Goal: Navigation & Orientation: Go to known website

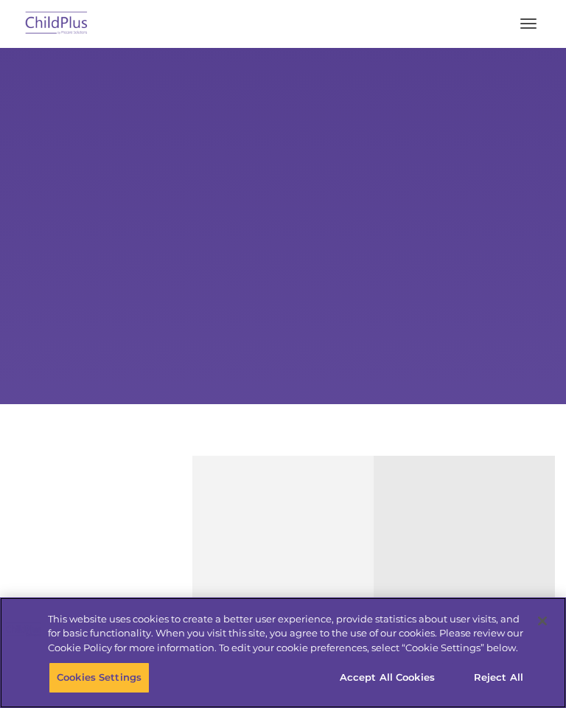
click at [400, 686] on button "Accept All Cookies" at bounding box center [387, 677] width 111 height 31
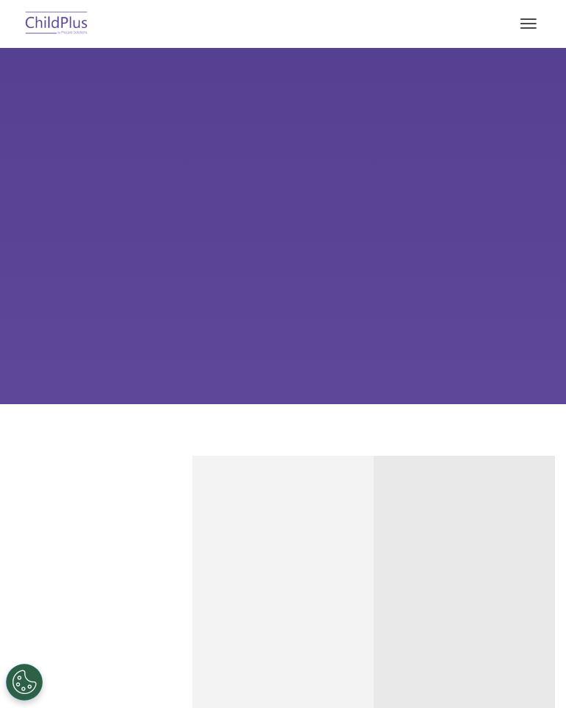
click at [538, 24] on button "button" at bounding box center [528, 24] width 31 height 24
click at [533, 20] on button "button" at bounding box center [528, 24] width 31 height 24
click at [535, 18] on span "button" at bounding box center [528, 18] width 16 height 1
click at [540, 19] on button "button" at bounding box center [528, 24] width 31 height 24
click at [536, 21] on button "button" at bounding box center [528, 24] width 31 height 24
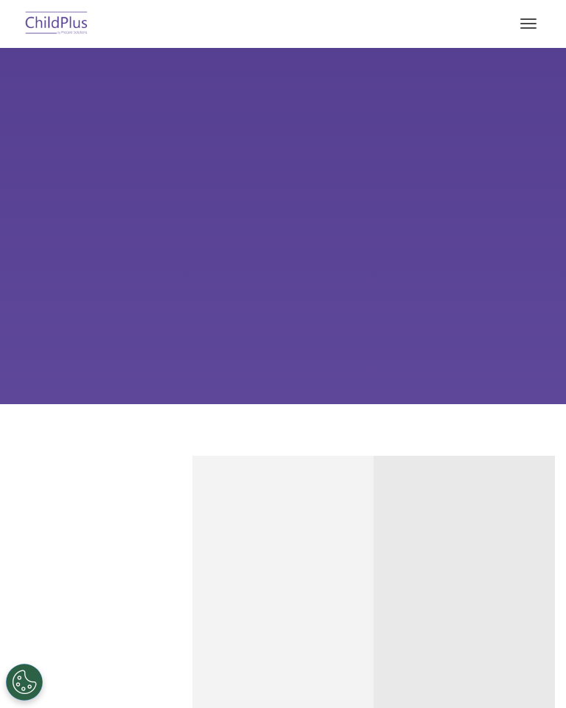
click at [535, 24] on span "button" at bounding box center [528, 23] width 16 height 1
click at [538, 29] on button "button" at bounding box center [528, 24] width 31 height 24
click at [536, 26] on button "button" at bounding box center [528, 24] width 31 height 24
click at [533, 33] on button "button" at bounding box center [528, 24] width 31 height 24
click at [532, 27] on span "button" at bounding box center [528, 27] width 16 height 1
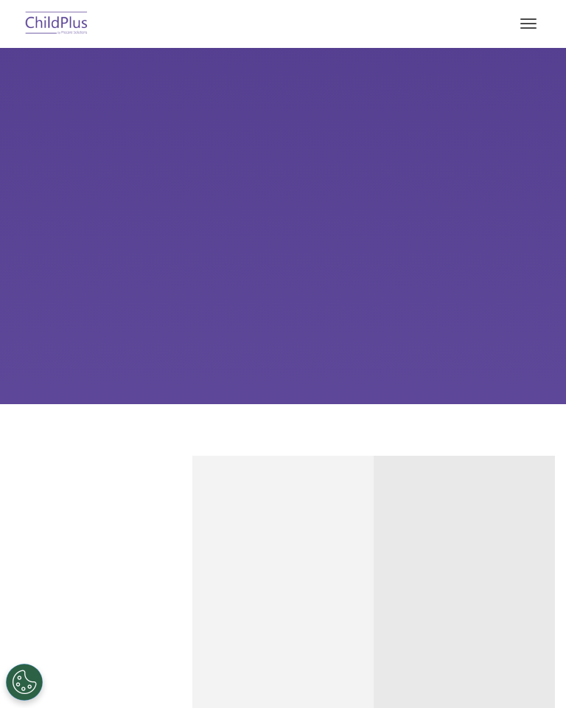
click at [532, 27] on span "button" at bounding box center [528, 27] width 16 height 1
click at [26, 680] on button "Cookies Settings" at bounding box center [24, 681] width 37 height 37
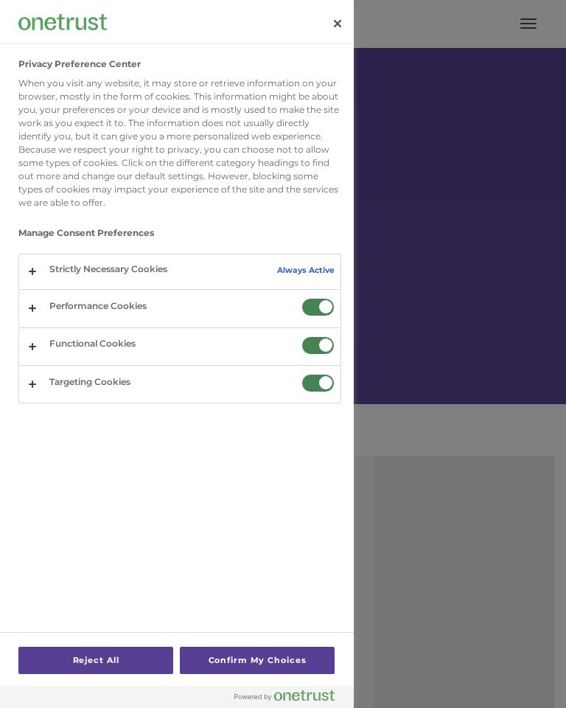
click at [341, 15] on button "Close" at bounding box center [337, 23] width 32 height 32
click at [338, 24] on button "Close" at bounding box center [337, 23] width 32 height 32
click at [341, 24] on button "Close" at bounding box center [337, 23] width 32 height 32
click at [344, 24] on button "Close" at bounding box center [337, 23] width 32 height 32
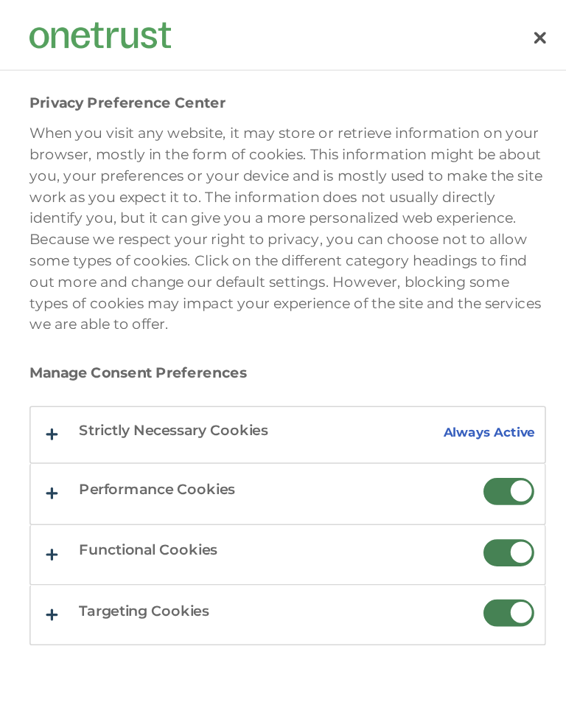
click at [324, 23] on button "Close" at bounding box center [337, 23] width 32 height 32
click at [328, 20] on button "Close" at bounding box center [337, 23] width 32 height 32
click at [321, 22] on button "Close" at bounding box center [337, 23] width 32 height 32
click at [321, 28] on button "Close" at bounding box center [337, 23] width 32 height 32
click at [327, 23] on button "Close" at bounding box center [337, 23] width 32 height 32
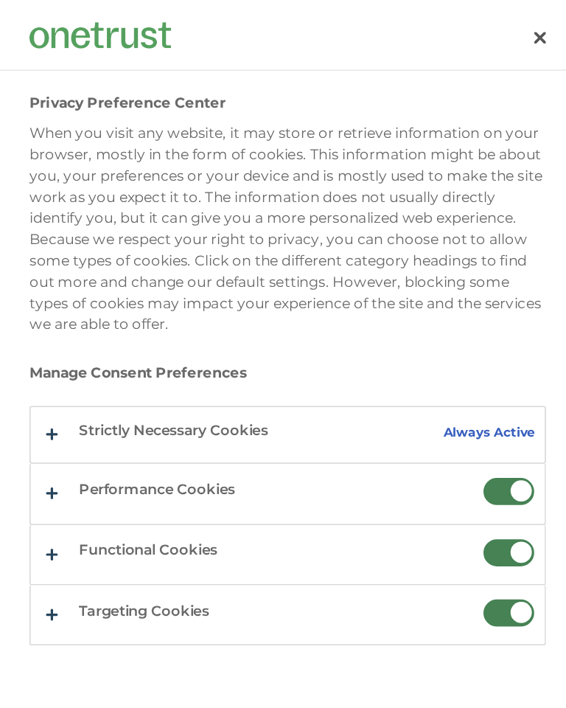
click at [325, 25] on button "Close" at bounding box center [337, 23] width 32 height 32
click at [257, 646] on button "Confirm My Choices" at bounding box center [257, 659] width 155 height 27
click at [247, 646] on button "Confirm My Choices" at bounding box center [257, 659] width 155 height 27
click at [233, 646] on button "Confirm My Choices" at bounding box center [257, 659] width 155 height 27
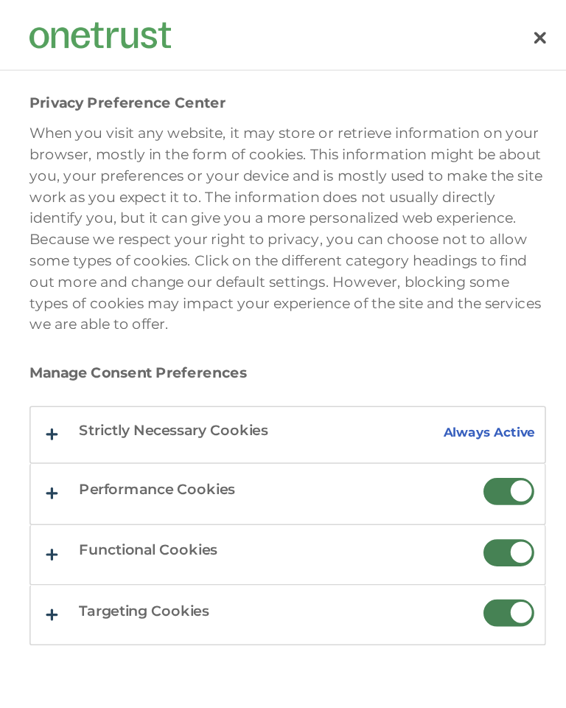
click at [243, 646] on button "Confirm My Choices" at bounding box center [257, 659] width 155 height 27
click at [321, 22] on button "Close" at bounding box center [337, 23] width 32 height 32
click at [321, 24] on button "Close" at bounding box center [337, 23] width 32 height 32
click at [321, 14] on button "Close" at bounding box center [337, 23] width 32 height 32
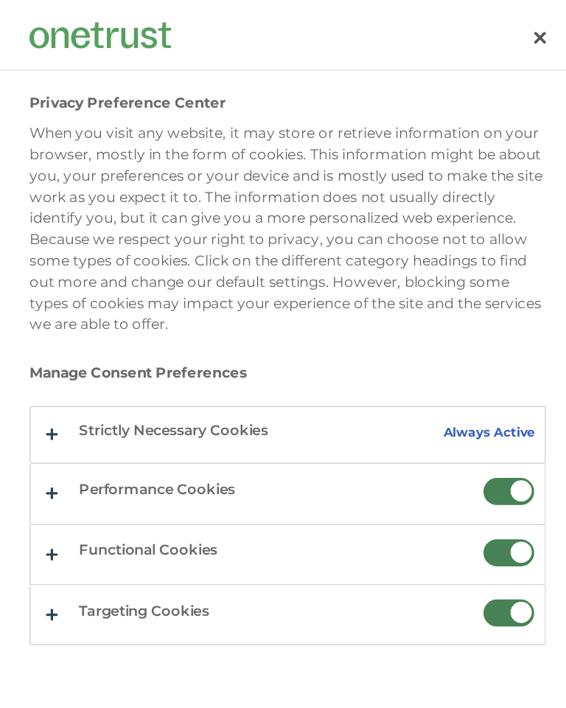
scroll to position [0, 0]
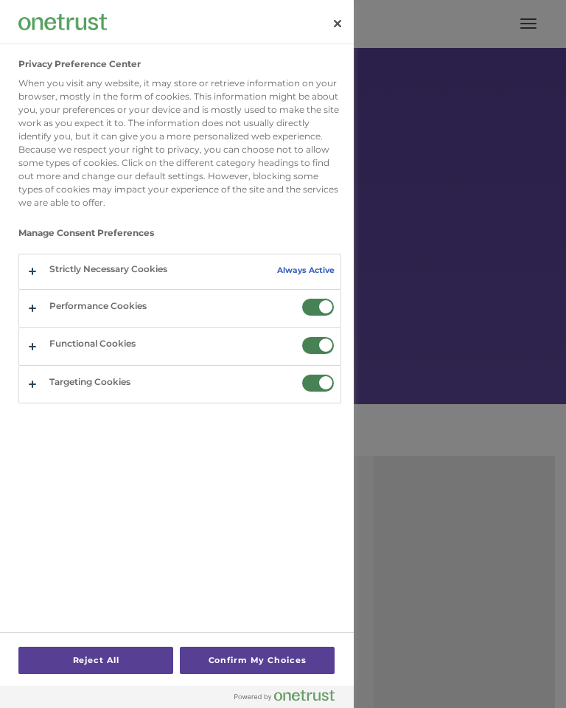
click at [335, 30] on button "Close" at bounding box center [337, 23] width 32 height 32
click at [341, 21] on button "Close" at bounding box center [337, 23] width 32 height 32
click at [345, 24] on button "Close" at bounding box center [337, 23] width 32 height 32
click at [338, 30] on button "Close" at bounding box center [337, 23] width 32 height 32
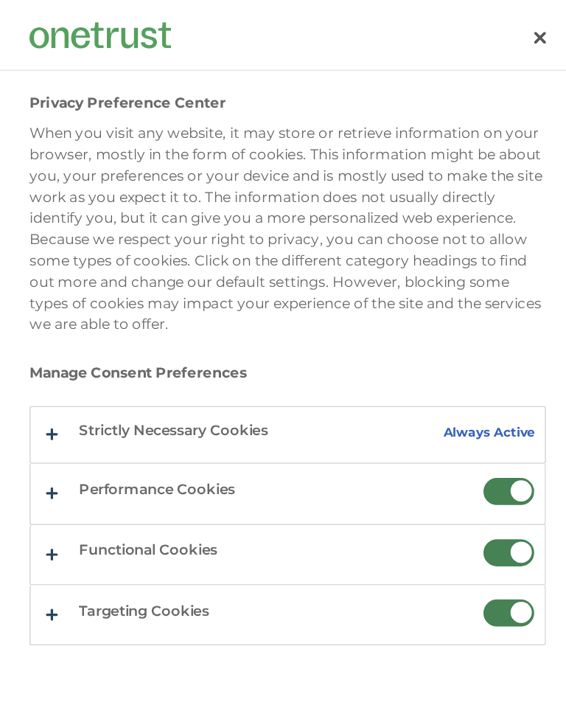
click at [327, 17] on button "Close" at bounding box center [337, 23] width 32 height 32
click at [323, 18] on button "Close" at bounding box center [337, 23] width 32 height 32
click at [322, 21] on button "Close" at bounding box center [337, 23] width 32 height 32
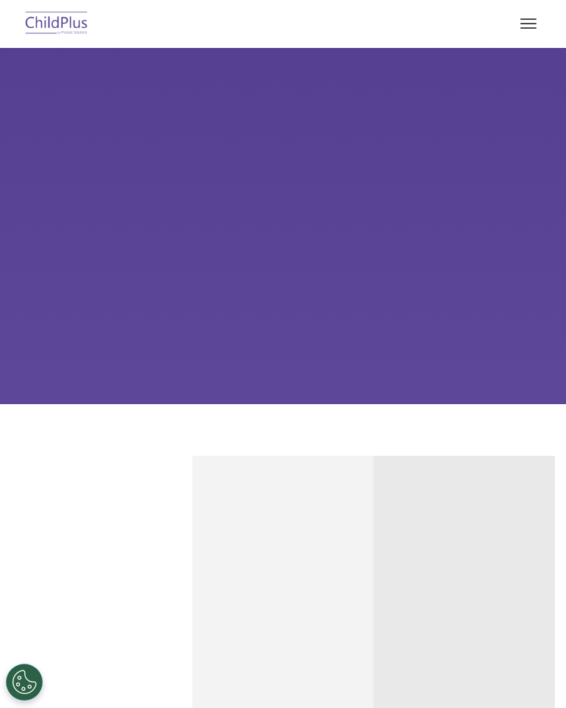
click at [534, 18] on button "button" at bounding box center [528, 24] width 31 height 24
click at [529, 17] on button "button" at bounding box center [528, 24] width 31 height 24
click at [533, 22] on button "button" at bounding box center [528, 24] width 31 height 24
click at [531, 17] on button "button" at bounding box center [528, 24] width 31 height 24
click at [539, 25] on button "button" at bounding box center [528, 24] width 31 height 24
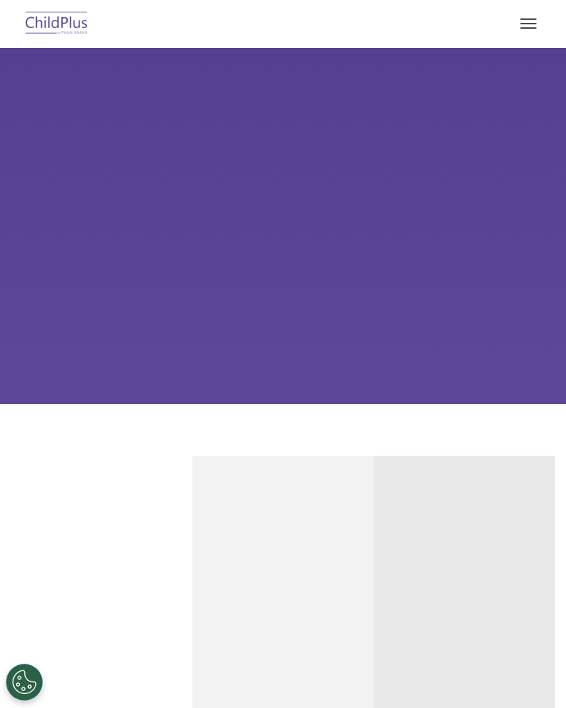
click at [531, 23] on span "button" at bounding box center [528, 23] width 16 height 1
click at [531, 27] on button "button" at bounding box center [528, 24] width 31 height 24
click at [537, 14] on button "button" at bounding box center [528, 24] width 31 height 24
click at [534, 24] on button "button" at bounding box center [528, 24] width 31 height 24
click at [529, 23] on span "button" at bounding box center [528, 23] width 16 height 1
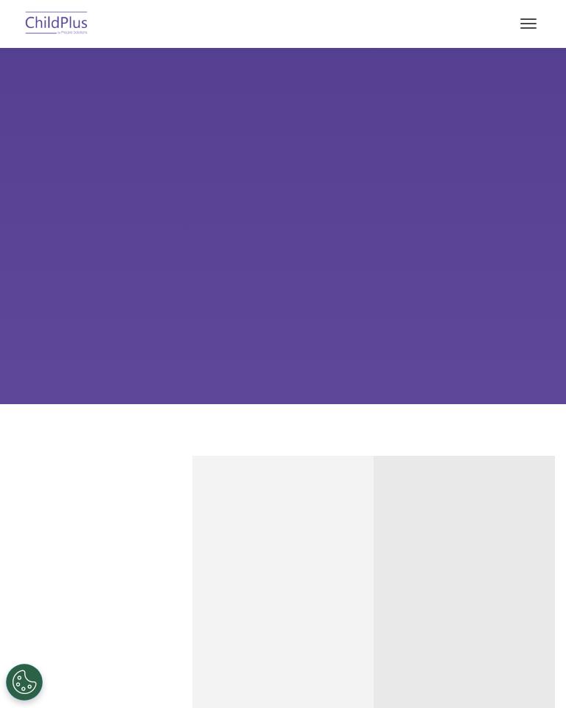
click at [535, 24] on button "button" at bounding box center [528, 24] width 31 height 24
click at [534, 27] on button "button" at bounding box center [528, 24] width 31 height 24
click at [543, 15] on button "button" at bounding box center [528, 24] width 31 height 24
click at [534, 13] on button "button" at bounding box center [528, 24] width 31 height 24
click at [535, 12] on button "button" at bounding box center [528, 24] width 31 height 24
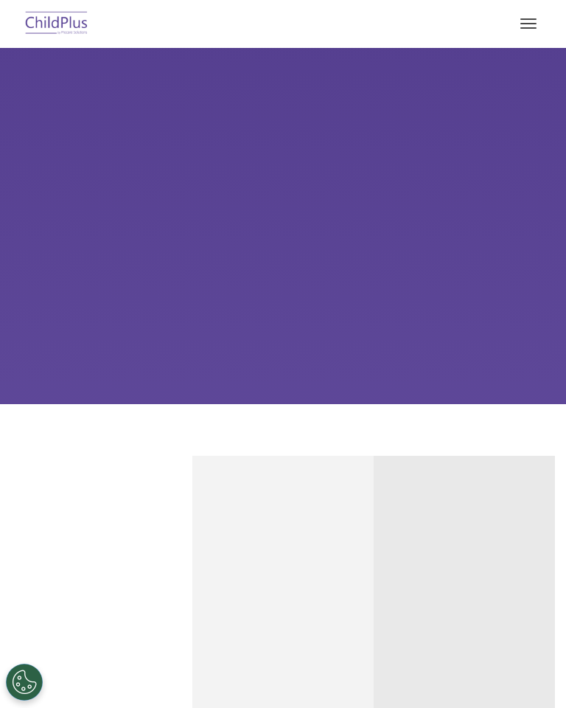
scroll to position [0, 212]
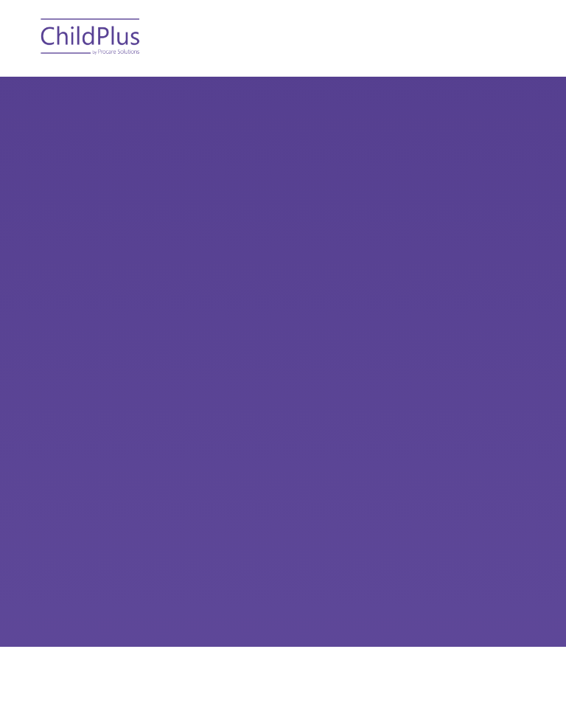
click at [513, 29] on button "button" at bounding box center [528, 24] width 31 height 24
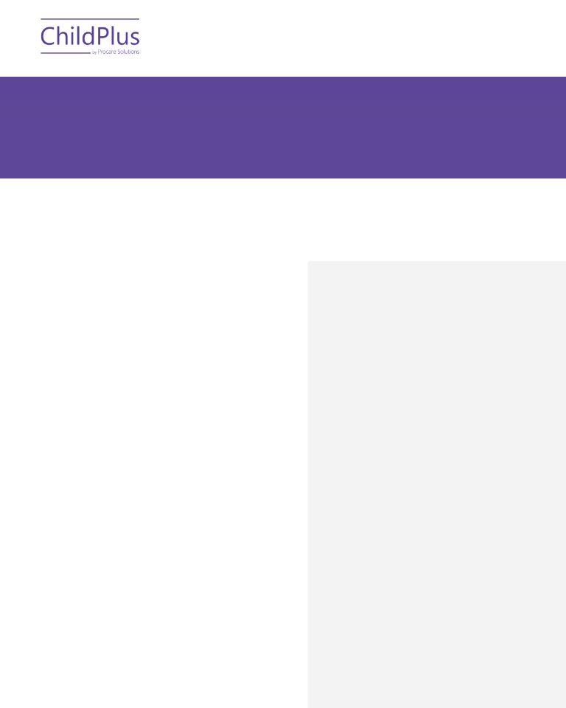
scroll to position [296, 212]
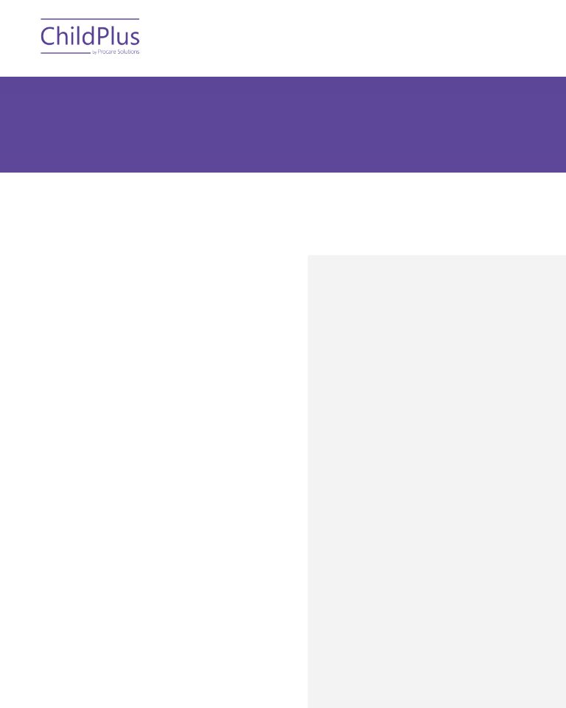
click at [513, 15] on button "button" at bounding box center [528, 24] width 31 height 24
click at [513, 13] on button "button" at bounding box center [528, 24] width 31 height 24
click at [513, 12] on button "button" at bounding box center [528, 24] width 31 height 24
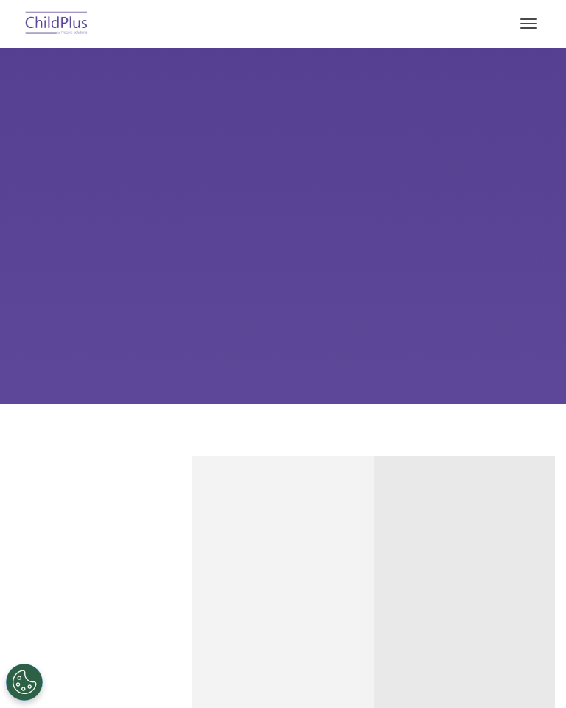
scroll to position [0, 0]
click at [542, 21] on button "button" at bounding box center [528, 24] width 31 height 24
click at [535, 14] on button "button" at bounding box center [528, 24] width 31 height 24
click at [529, 25] on button "button" at bounding box center [528, 24] width 31 height 24
click at [543, 21] on button "button" at bounding box center [528, 24] width 31 height 24
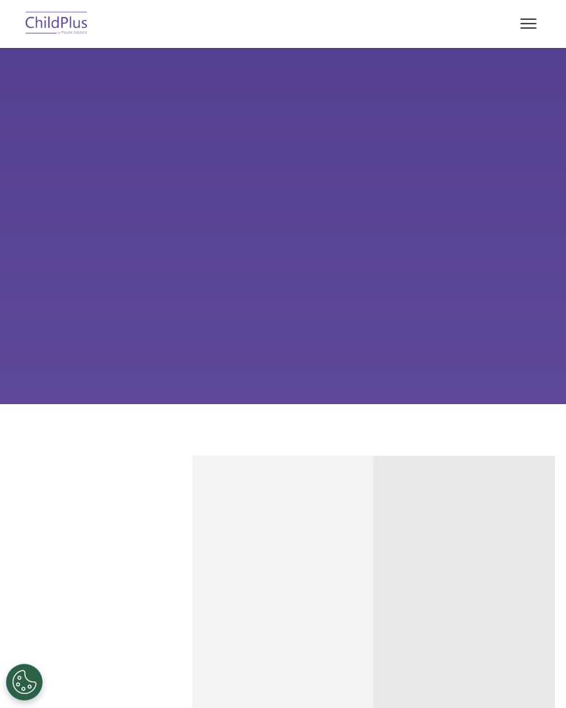
click at [63, 32] on img at bounding box center [56, 24] width 69 height 35
click at [537, 19] on button "button" at bounding box center [528, 24] width 31 height 24
click at [528, 21] on button "button" at bounding box center [528, 24] width 31 height 24
click at [539, 25] on button "button" at bounding box center [528, 24] width 31 height 24
click at [537, 23] on button "button" at bounding box center [528, 24] width 31 height 24
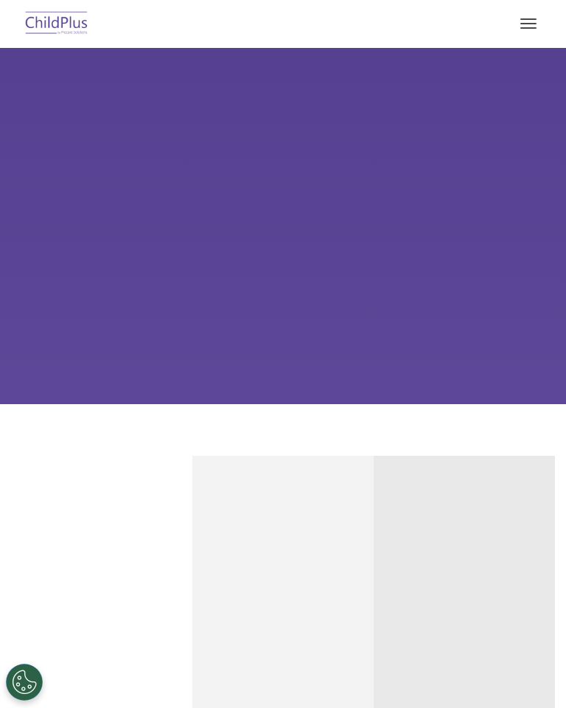
click at [42, 21] on img at bounding box center [56, 24] width 69 height 35
click at [530, 19] on span "button" at bounding box center [528, 18] width 16 height 1
